Goal: Information Seeking & Learning: Learn about a topic

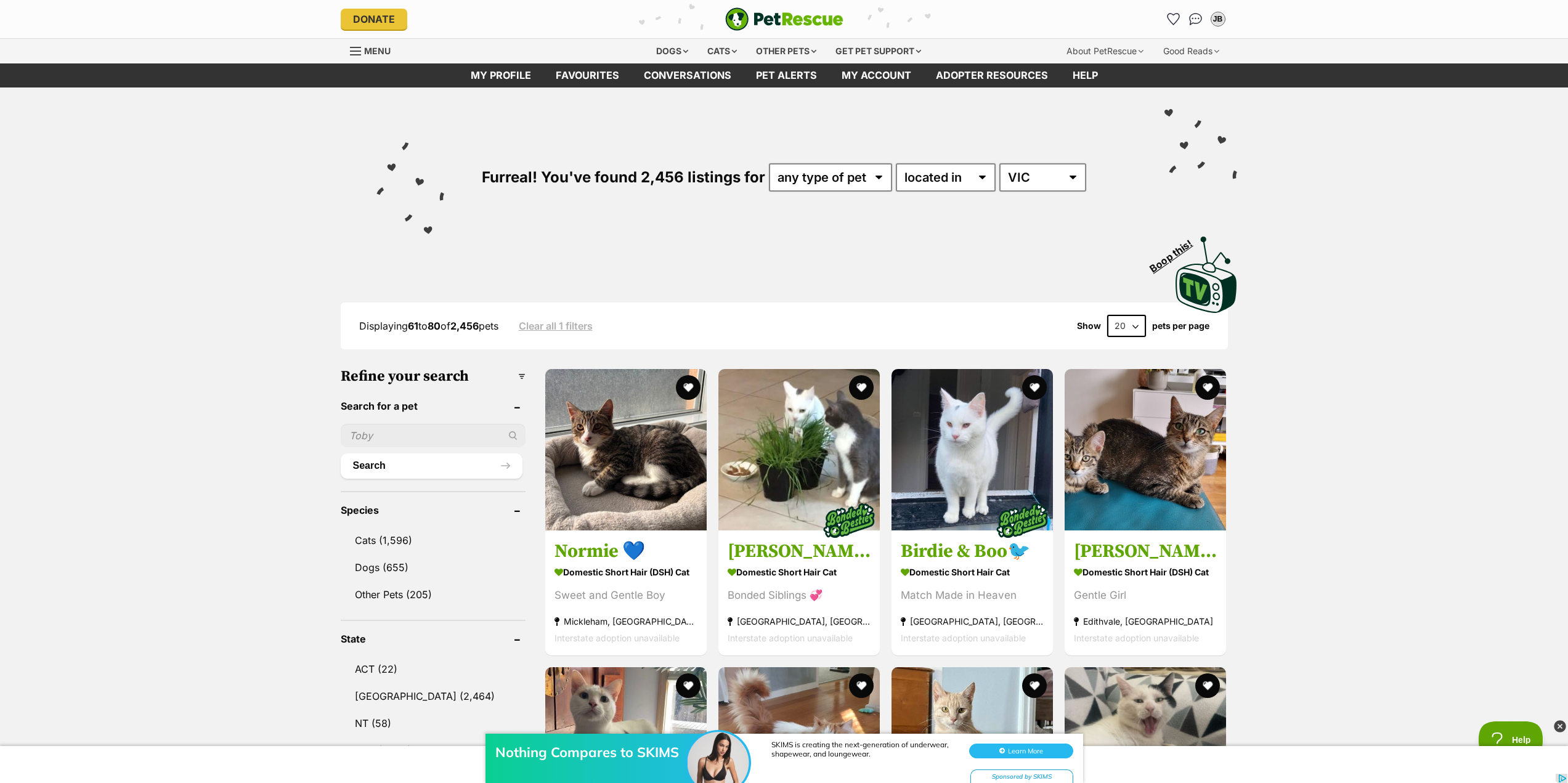
click at [828, 196] on div "Furreal! You've found 2,456 listings for any type of pet cats dogs other pets a…" at bounding box center [784, 156] width 906 height 138
click at [827, 186] on select "any type of pet cats dogs other pets" at bounding box center [830, 177] width 123 height 28
select select "Cats"
click at [769, 163] on select "any type of pet cats dogs other pets" at bounding box center [830, 177] width 123 height 28
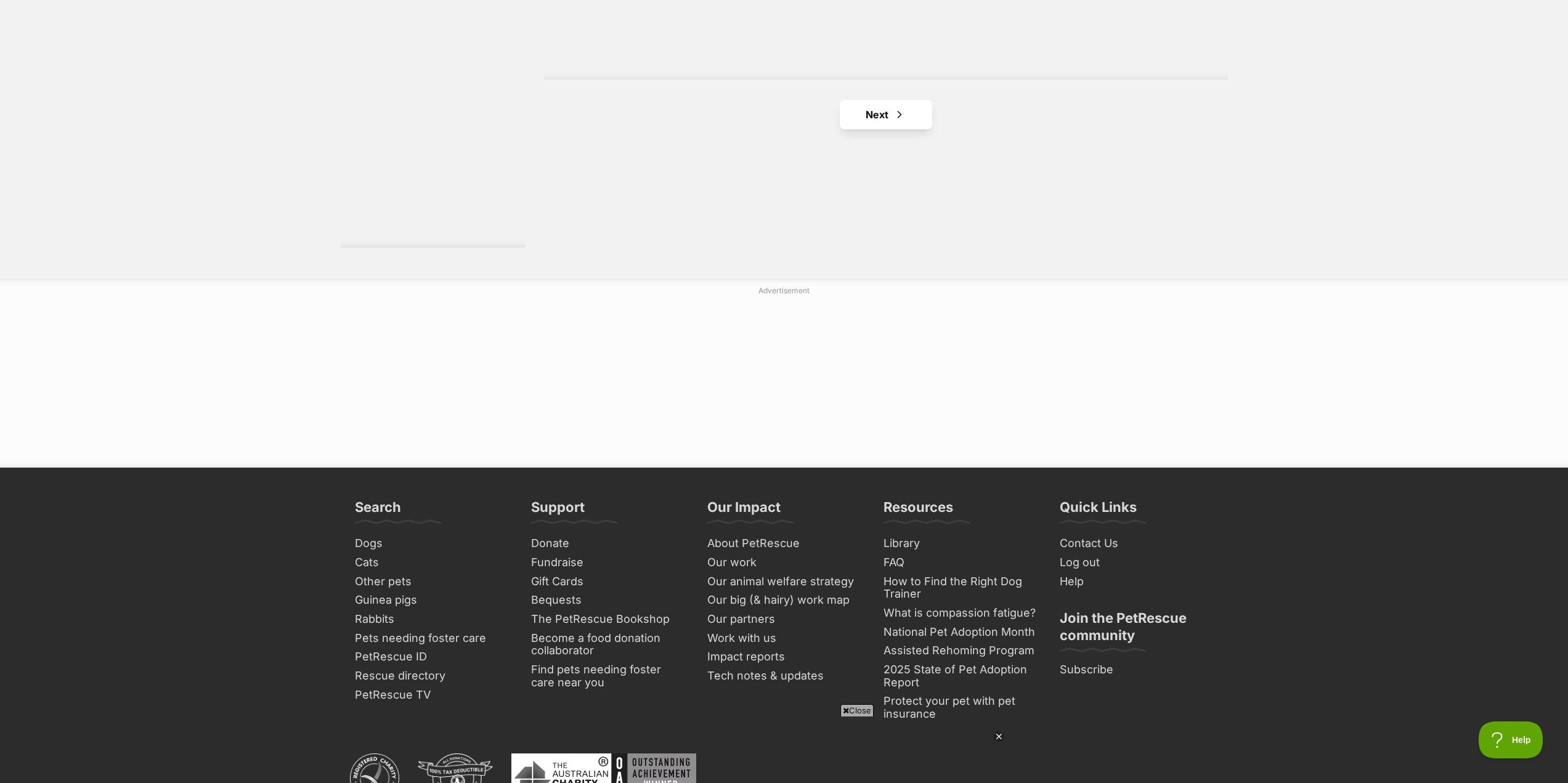
scroll to position [2217, 0]
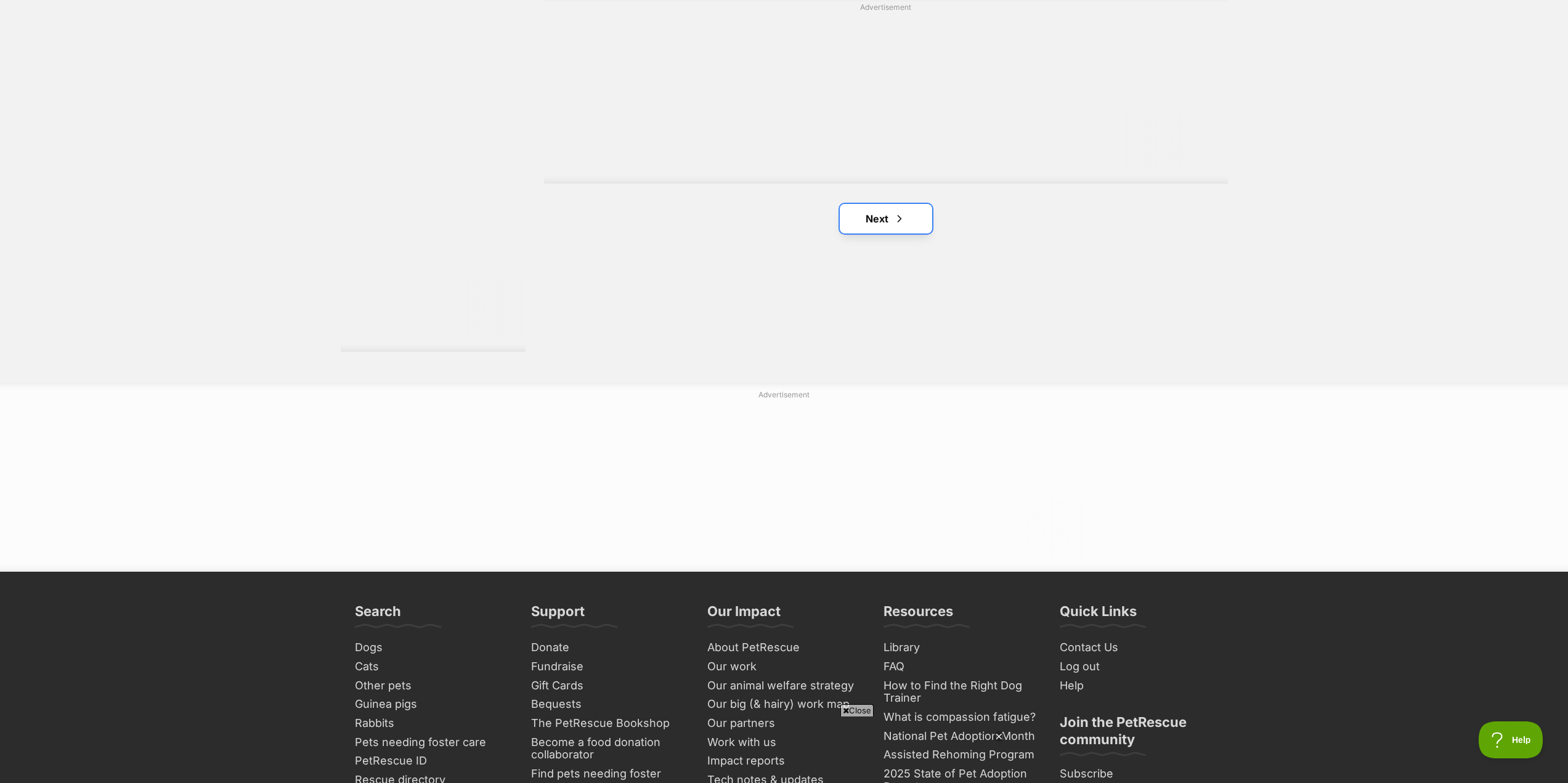
click at [895, 213] on link "Next" at bounding box center [885, 218] width 92 height 30
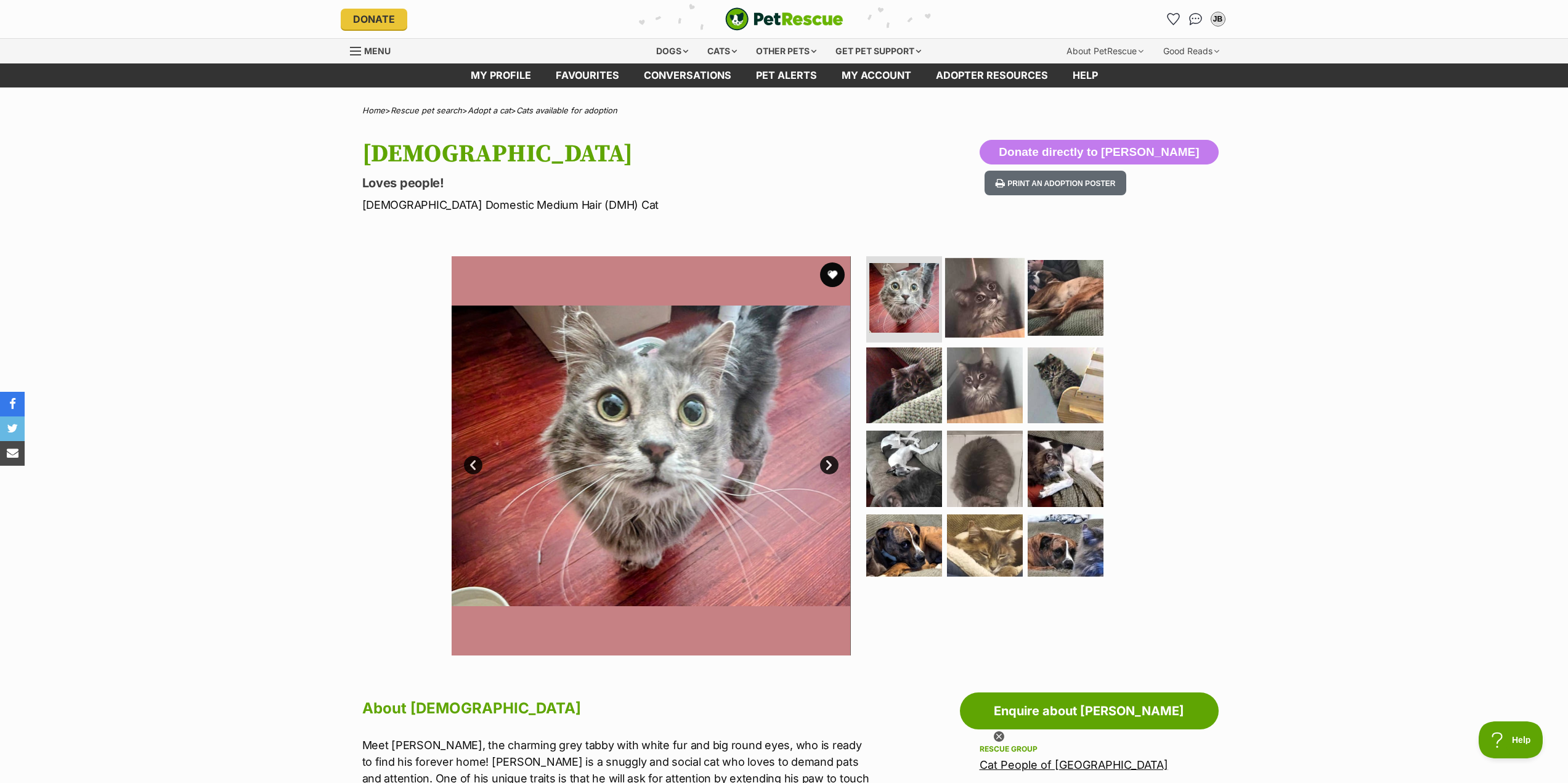
click at [1013, 292] on img at bounding box center [985, 297] width 79 height 79
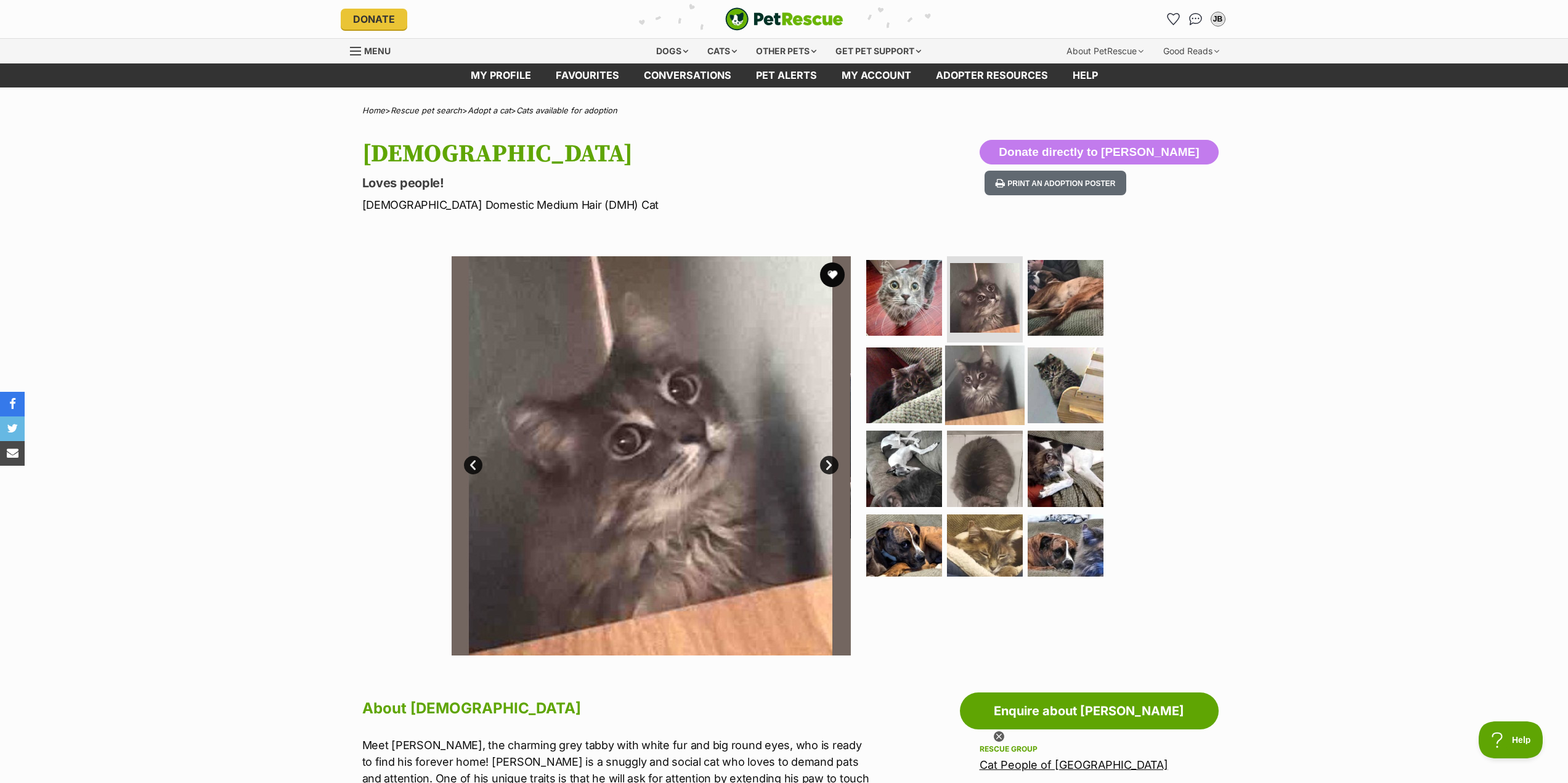
click at [970, 382] on img at bounding box center [985, 384] width 79 height 79
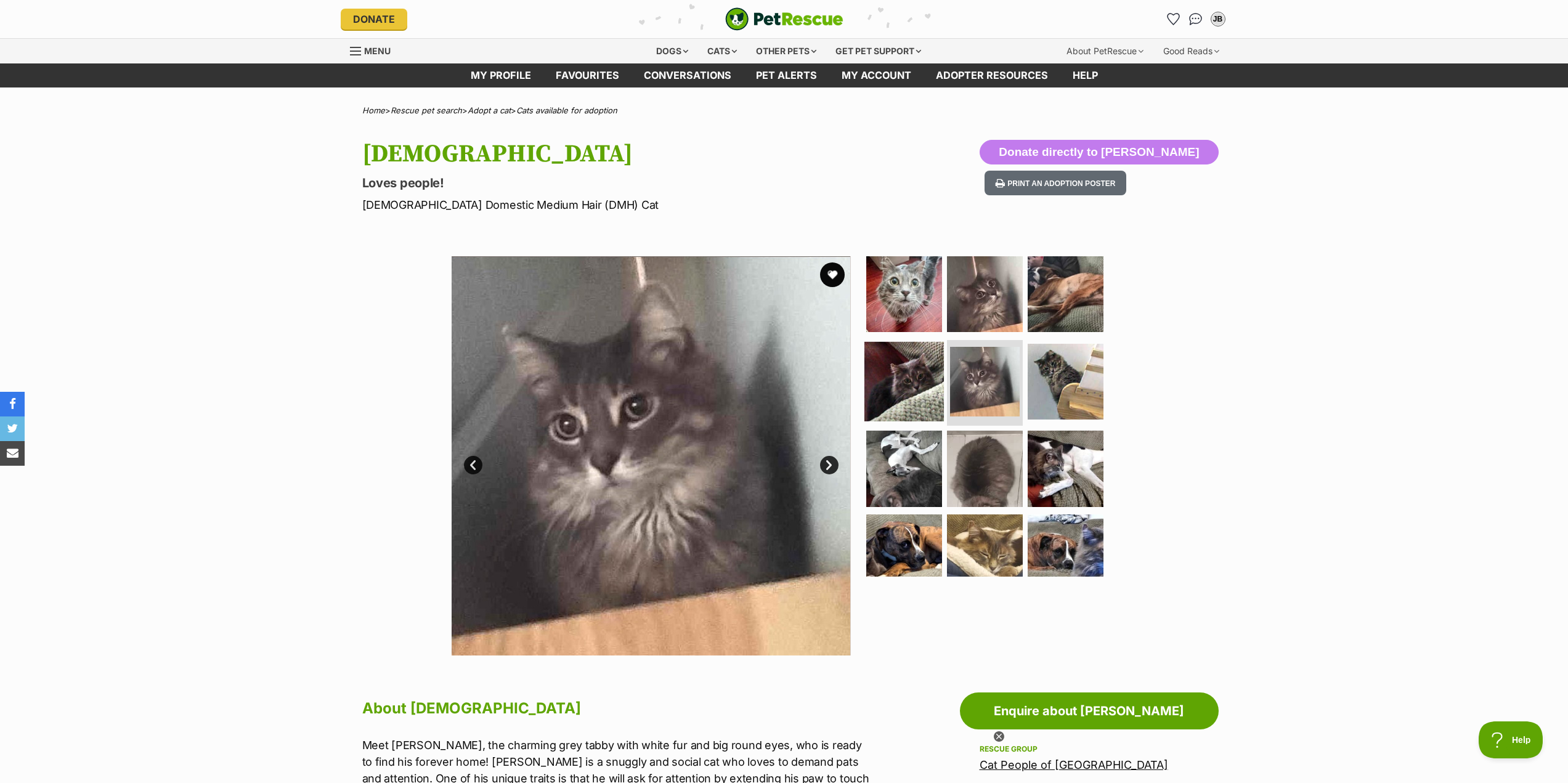
click at [921, 395] on img at bounding box center [904, 381] width 79 height 79
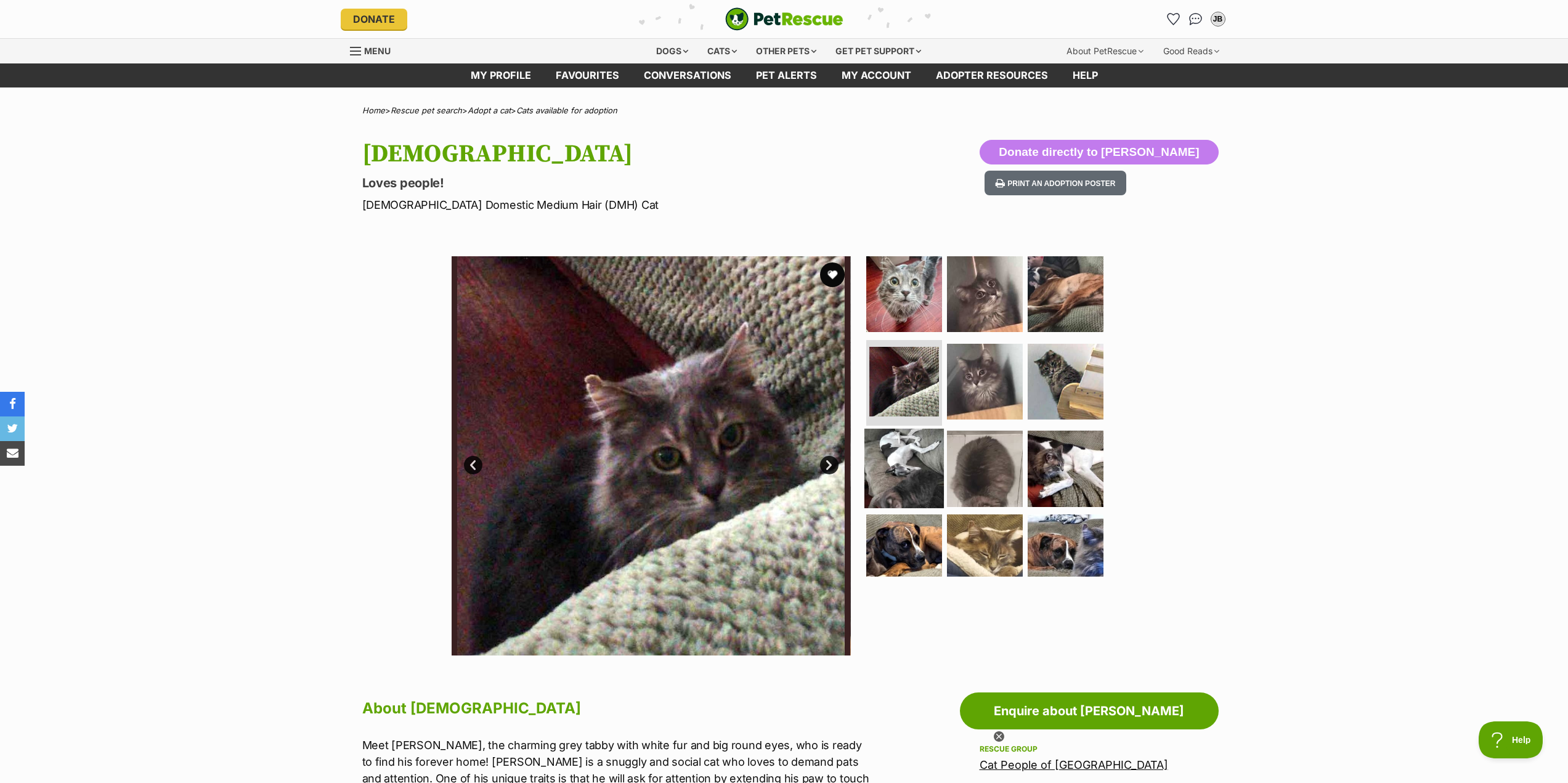
click at [927, 455] on img at bounding box center [904, 468] width 79 height 79
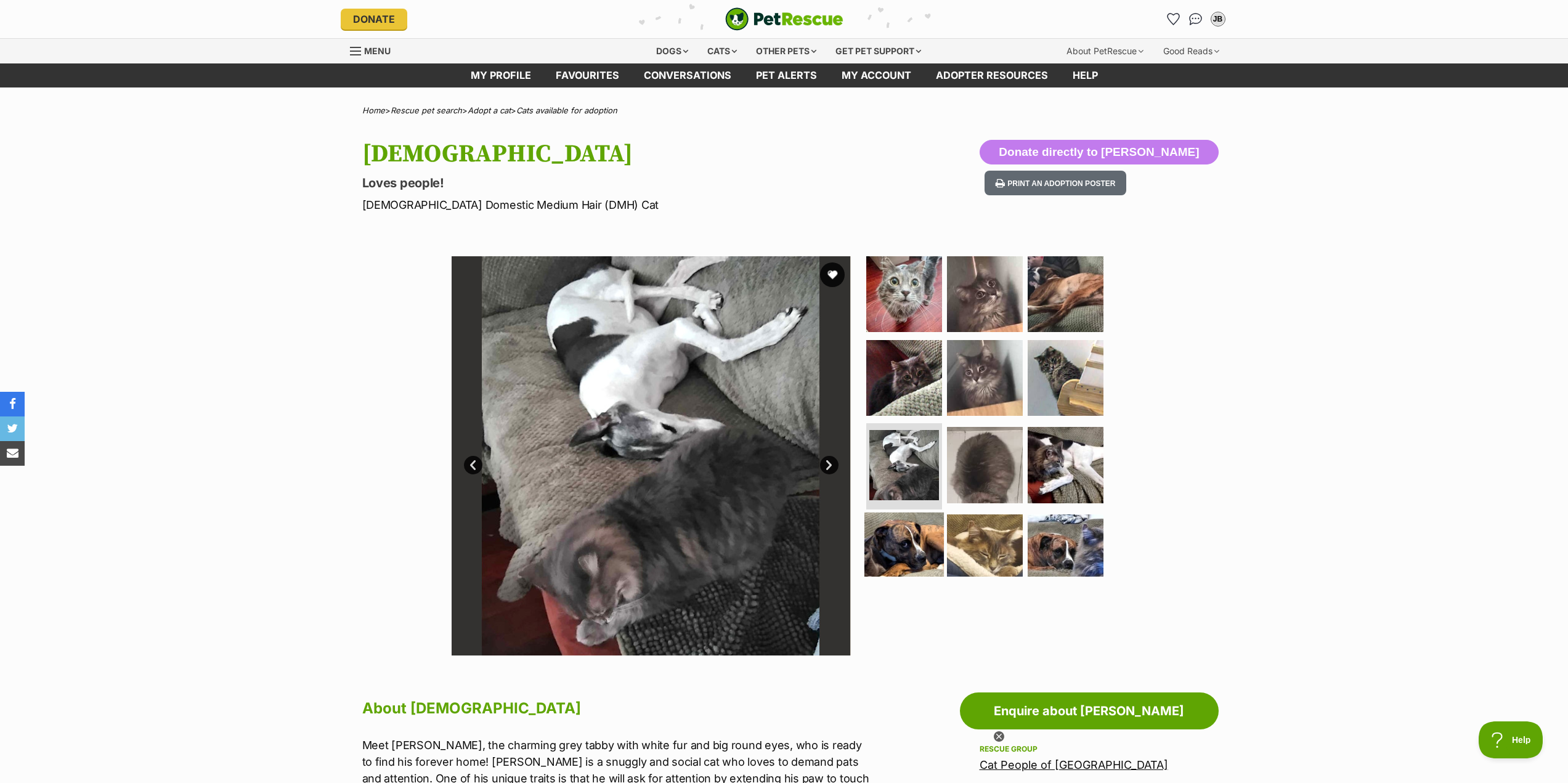
click at [903, 531] on img at bounding box center [904, 552] width 79 height 79
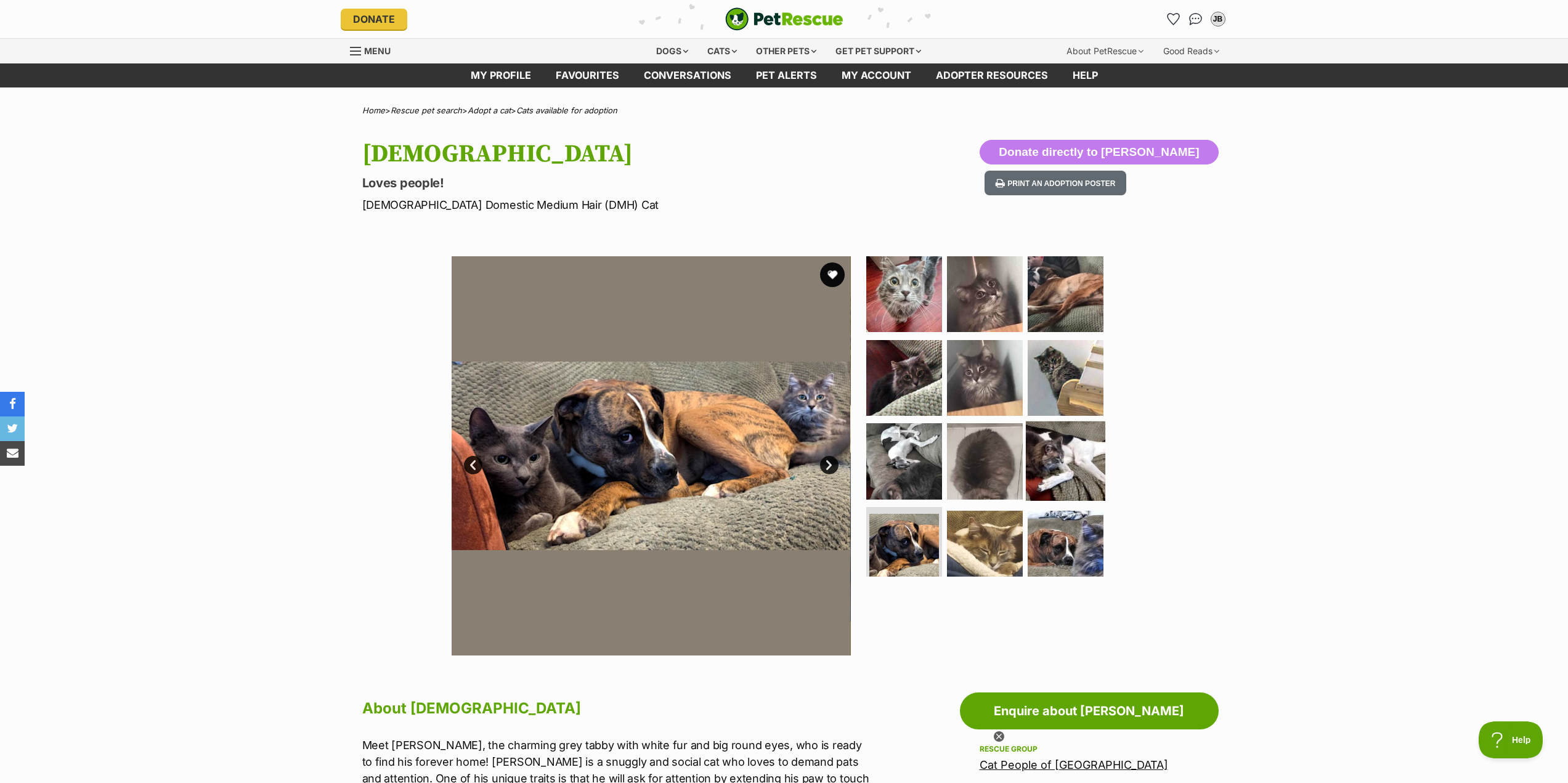
click at [1045, 449] on img at bounding box center [1065, 461] width 79 height 79
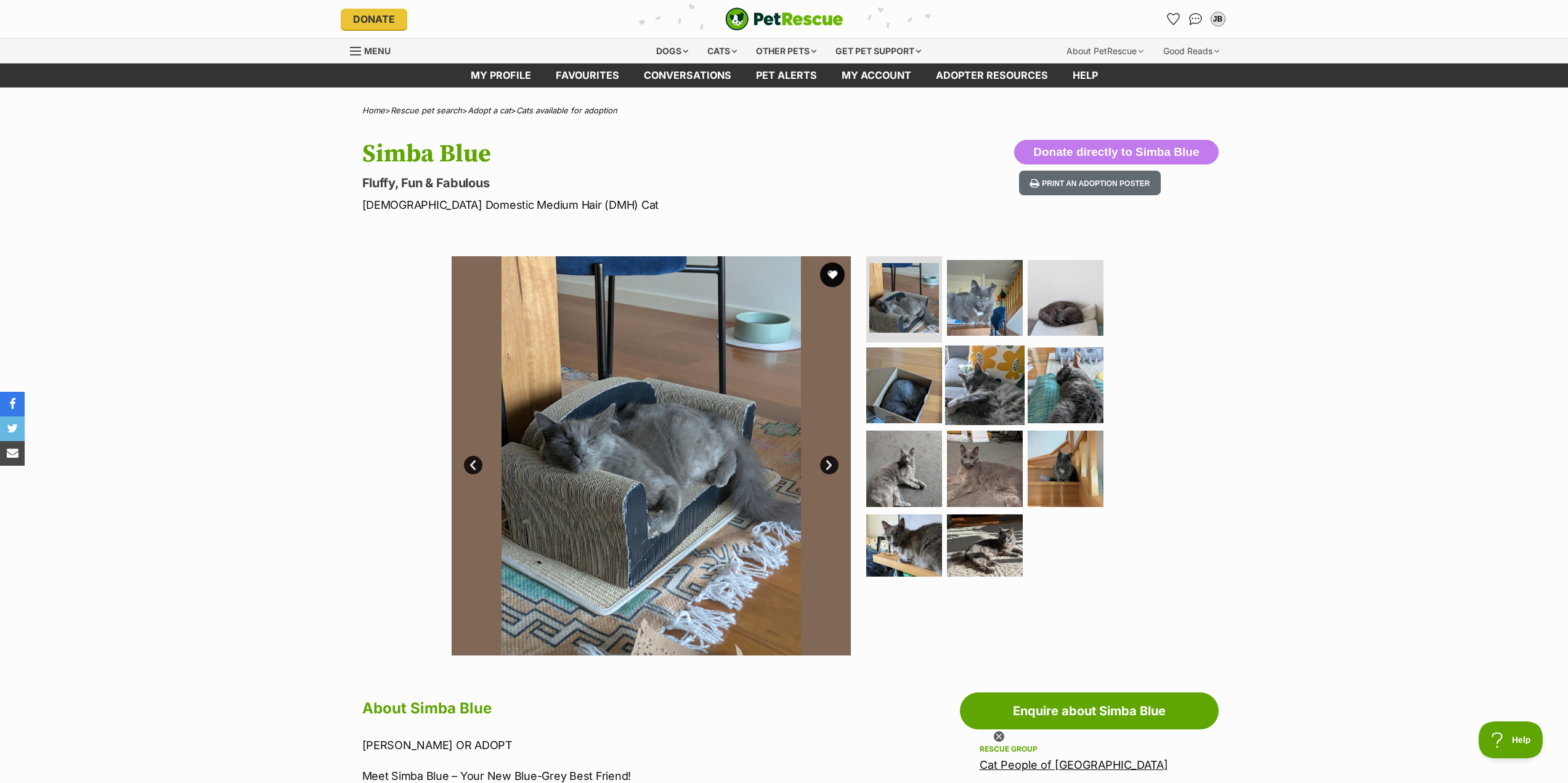
click at [976, 402] on img at bounding box center [985, 384] width 79 height 79
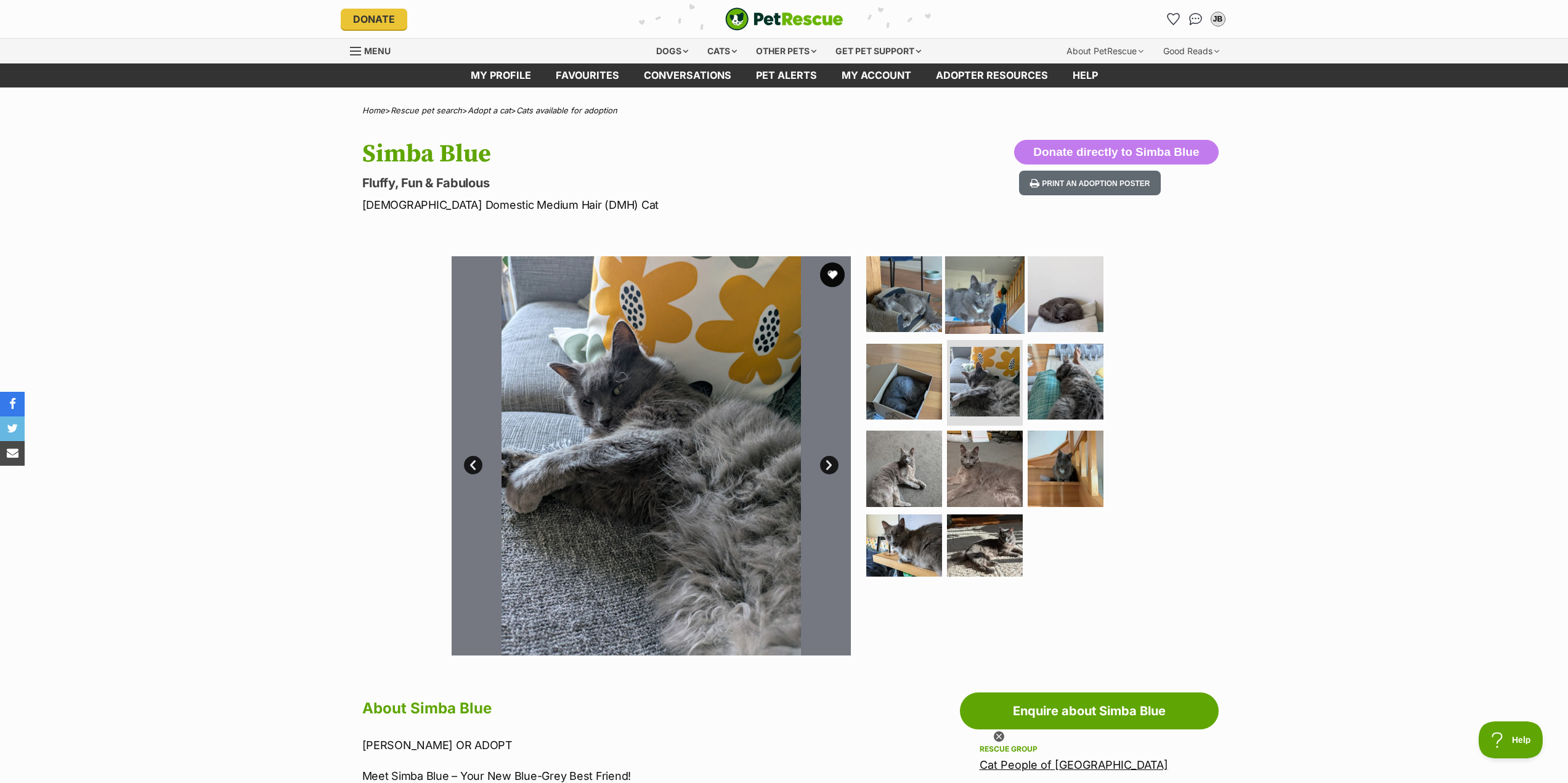
click at [990, 309] on img at bounding box center [985, 294] width 79 height 79
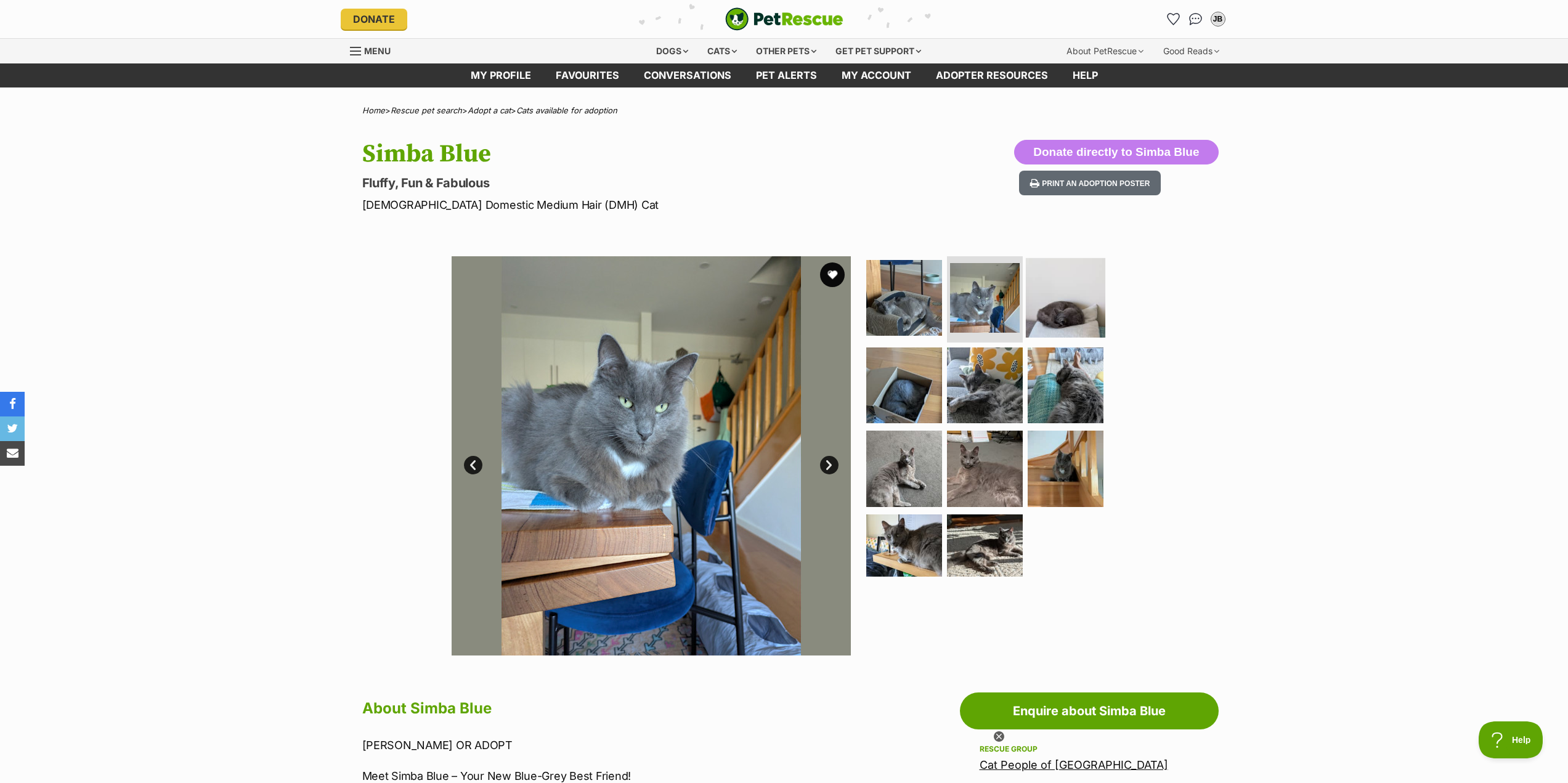
click at [1042, 312] on img at bounding box center [1065, 297] width 79 height 79
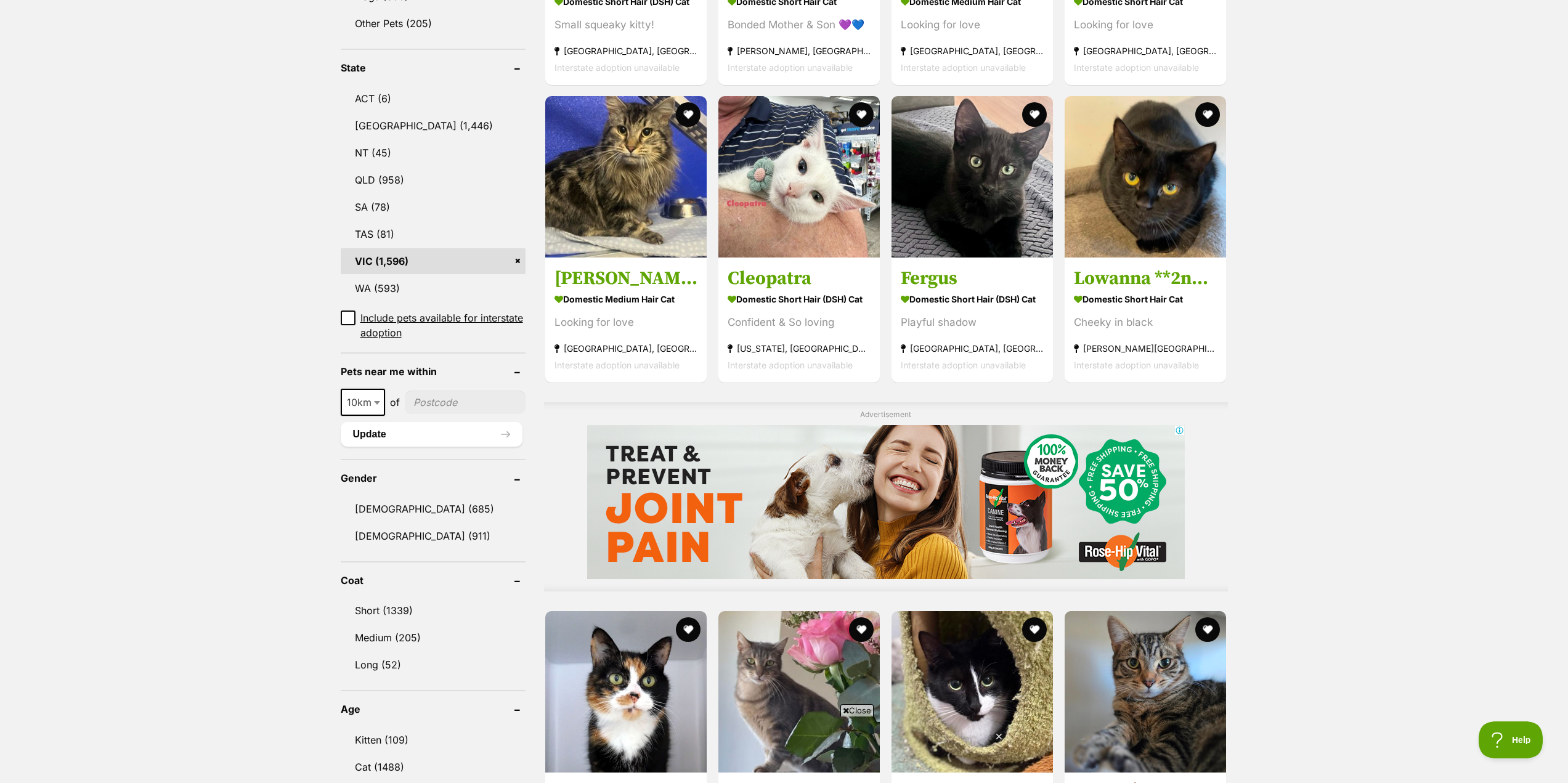
scroll to position [800, 0]
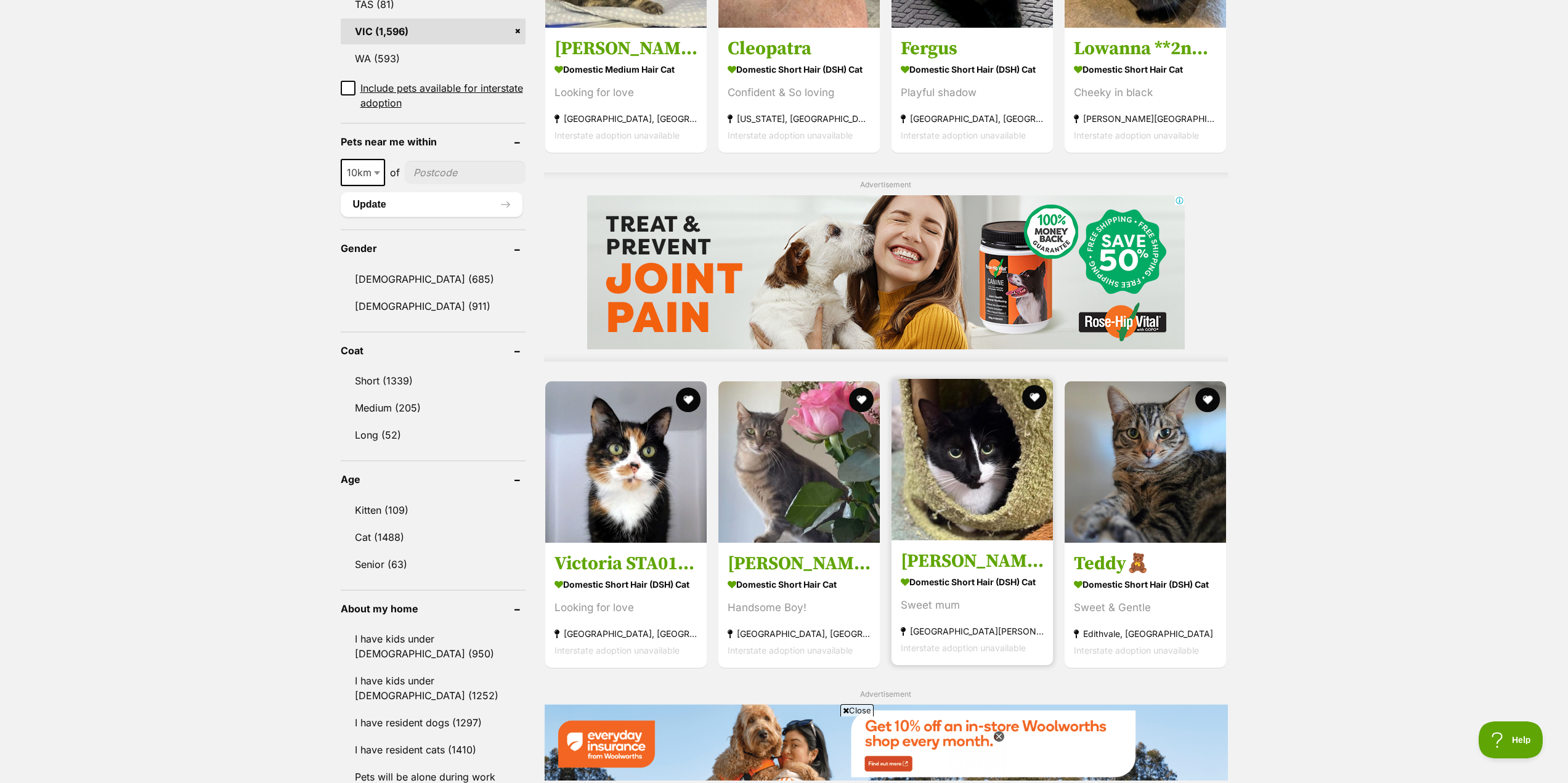
click at [970, 502] on img at bounding box center [972, 459] width 161 height 161
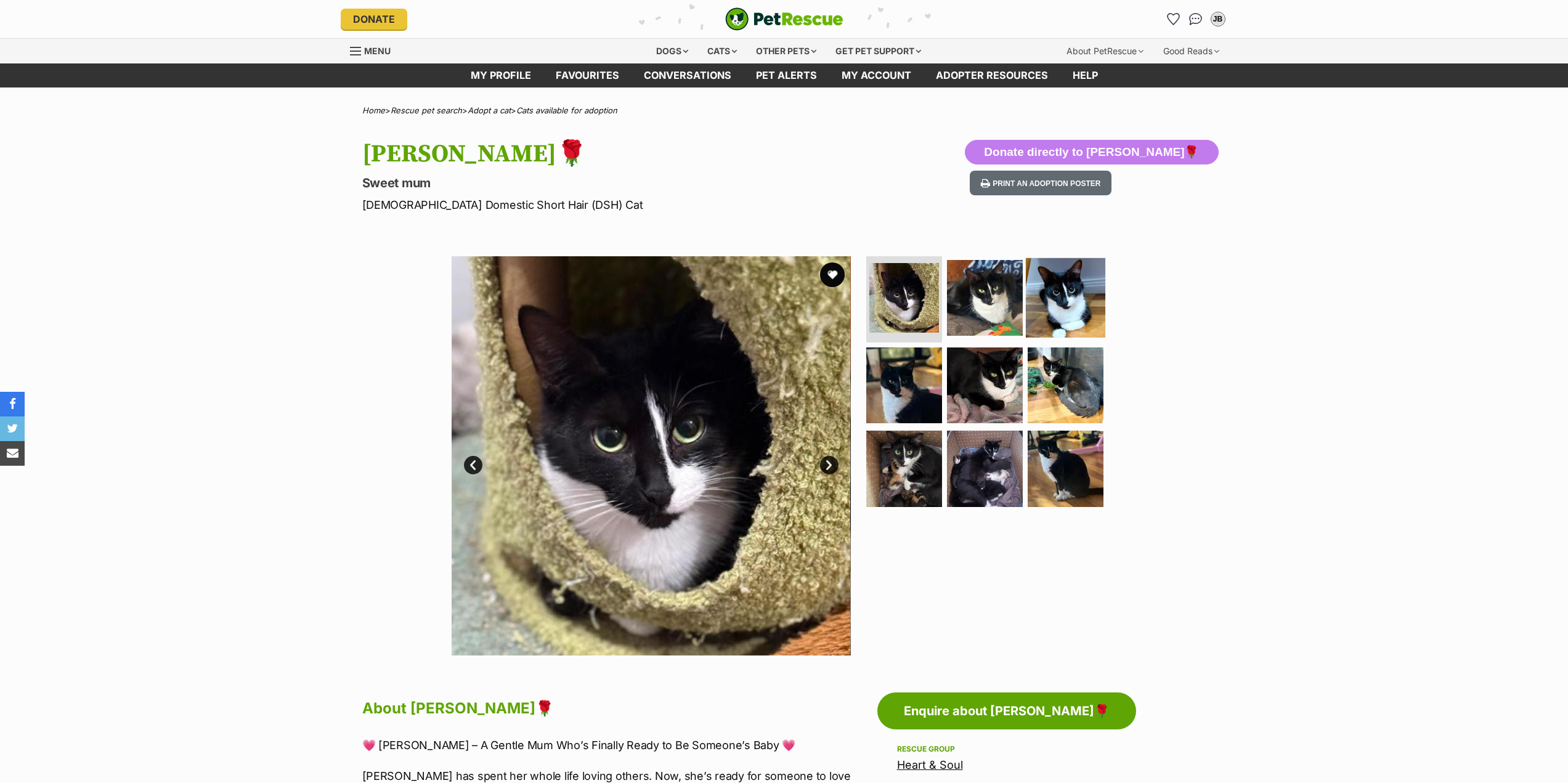
click at [1034, 305] on img at bounding box center [1065, 297] width 79 height 79
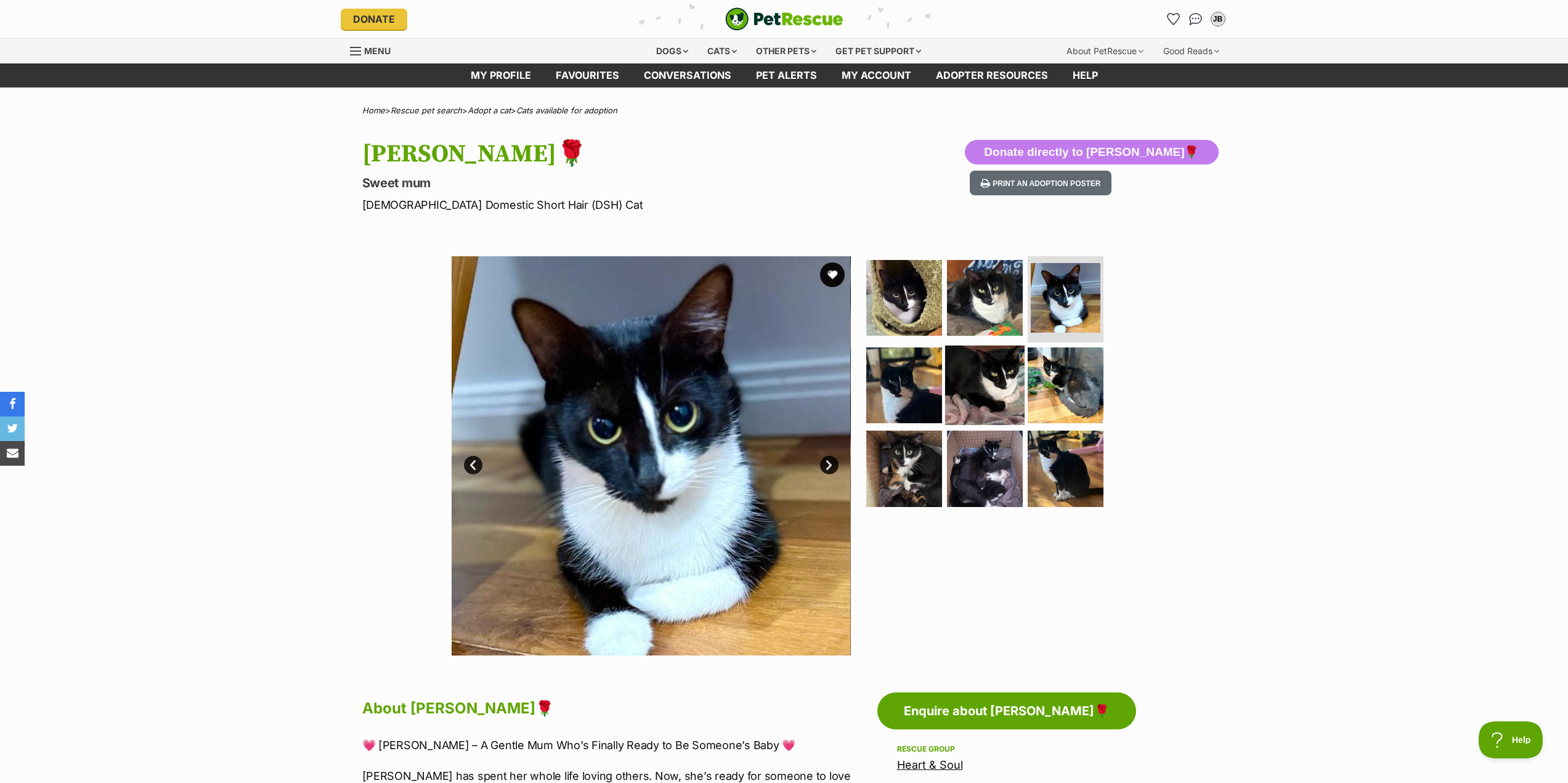
click at [1003, 373] on img at bounding box center [985, 384] width 79 height 79
